Goal: Transaction & Acquisition: Purchase product/service

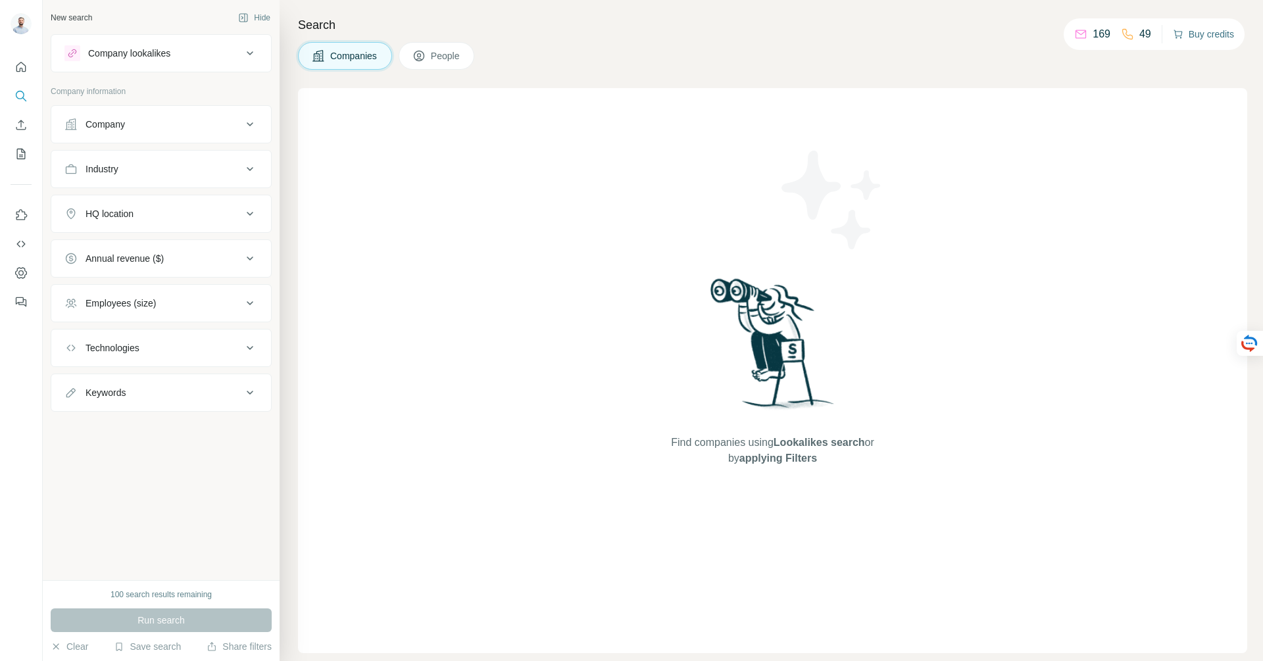
click at [1186, 36] on button "Buy credits" at bounding box center [1203, 34] width 61 height 18
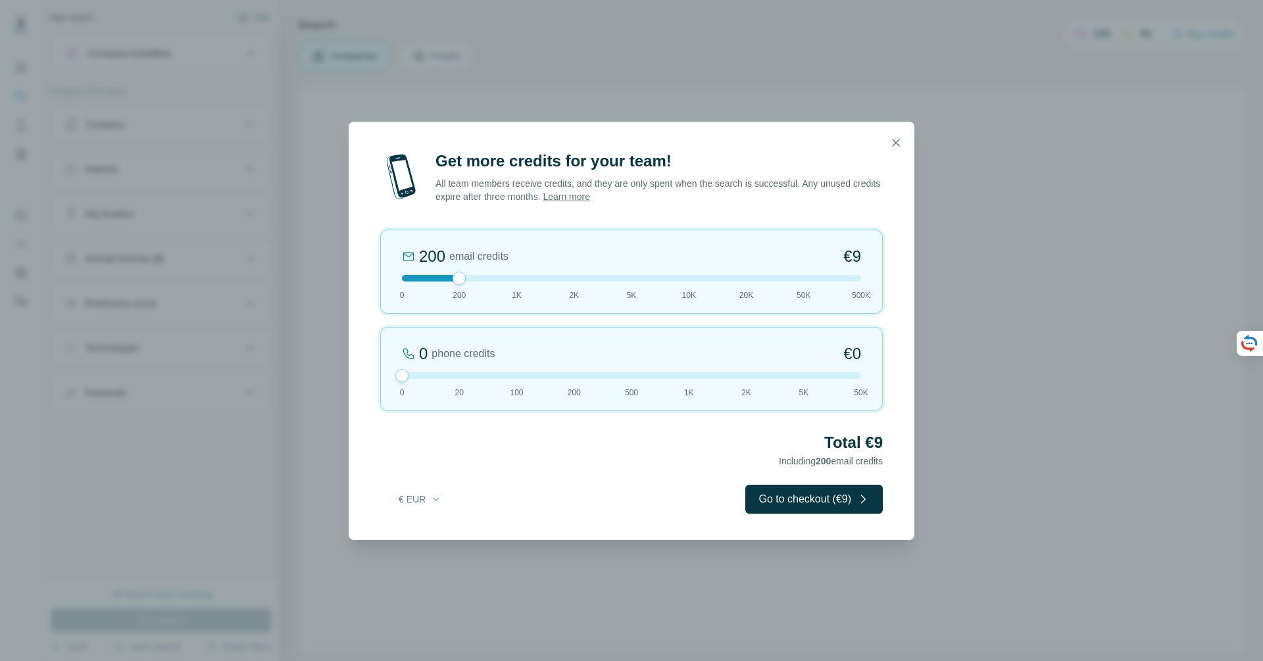
drag, startPoint x: 461, startPoint y: 378, endPoint x: 373, endPoint y: 377, distance: 88.1
click at [373, 377] on div "Get more credits for your team! All team members receive credits, and they are …" at bounding box center [632, 345] width 566 height 389
drag, startPoint x: 465, startPoint y: 276, endPoint x: 495, endPoint y: 275, distance: 29.6
click at [495, 275] on div at bounding box center [631, 278] width 459 height 7
drag, startPoint x: 516, startPoint y: 278, endPoint x: 440, endPoint y: 276, distance: 75.7
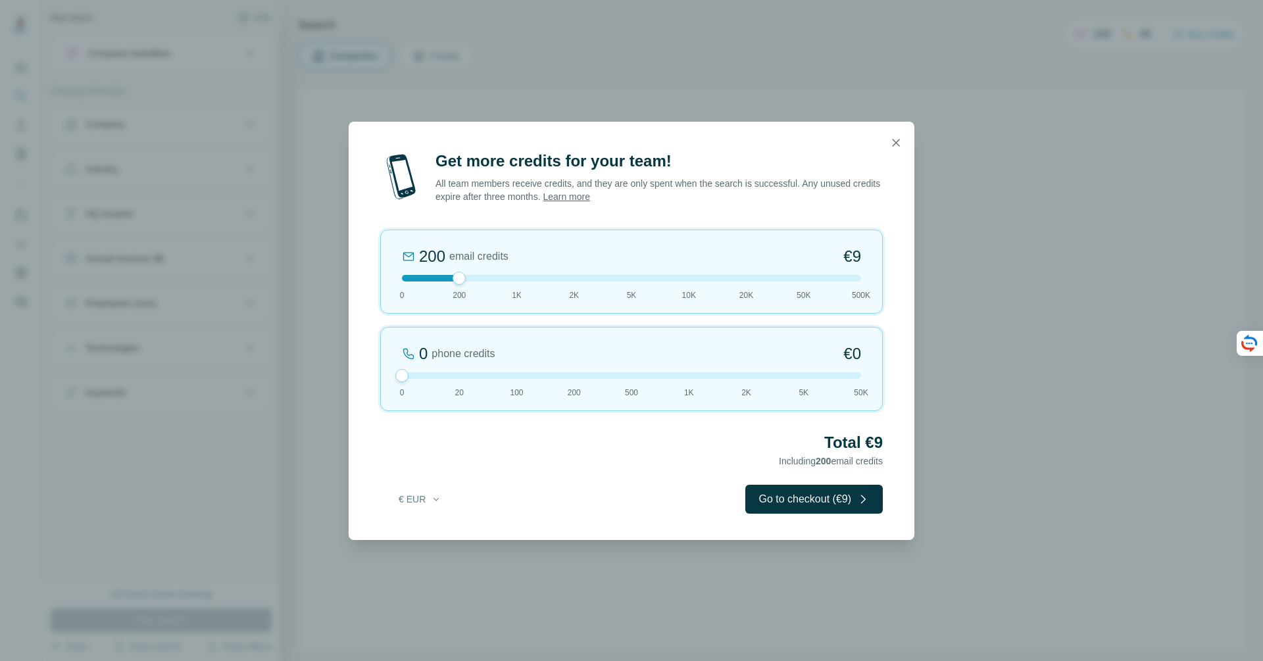
click at [439, 276] on div at bounding box center [631, 278] width 459 height 7
click at [780, 493] on button "Go to checkout (€9)" at bounding box center [813, 499] width 137 height 29
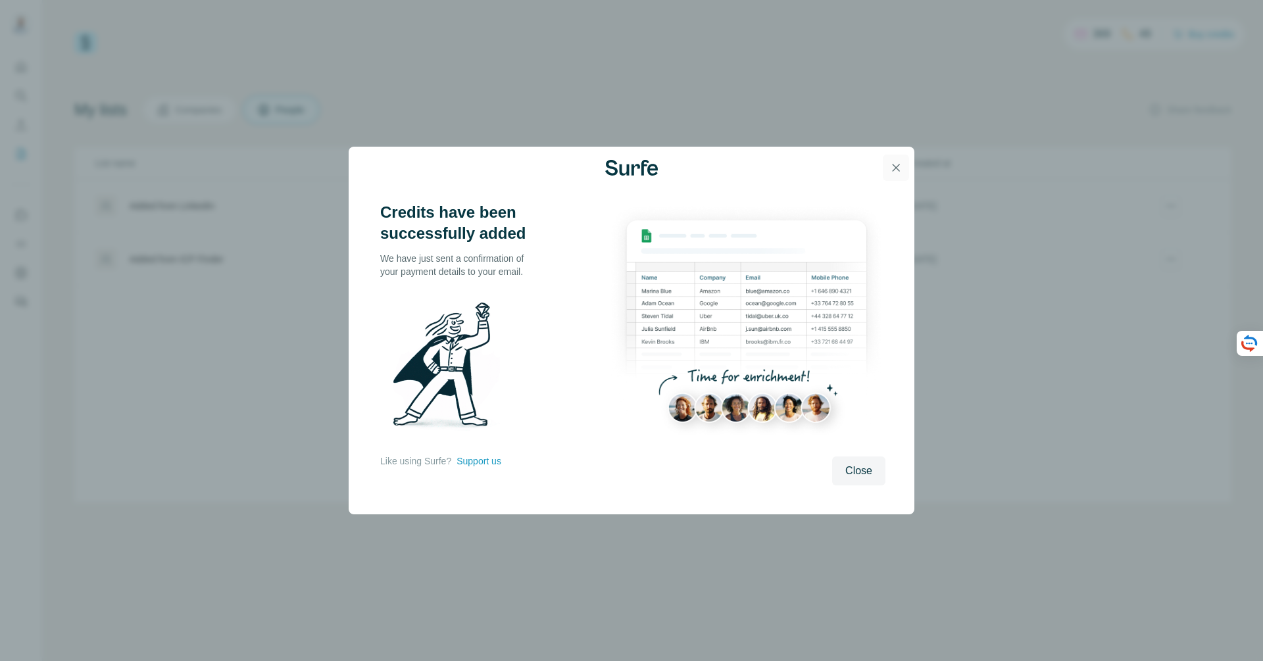
click at [898, 164] on icon "button" at bounding box center [895, 167] width 13 height 13
